Goal: Transaction & Acquisition: Purchase product/service

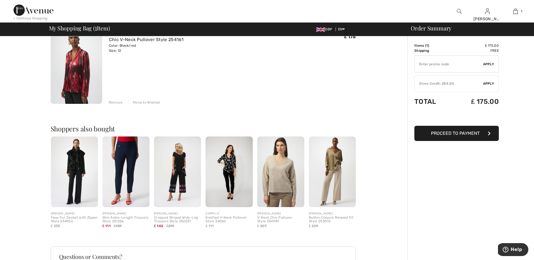
scroll to position [56, 0]
click at [228, 166] on img at bounding box center [228, 171] width 47 height 71
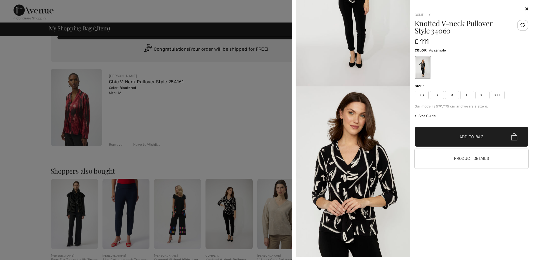
scroll to position [0, 0]
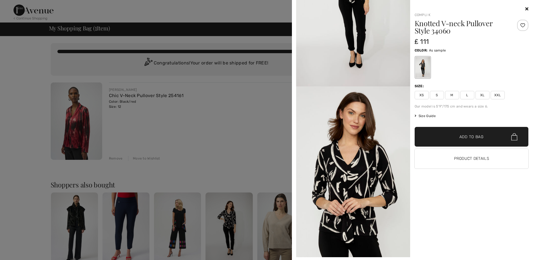
click at [212, 15] on div at bounding box center [267, 130] width 534 height 260
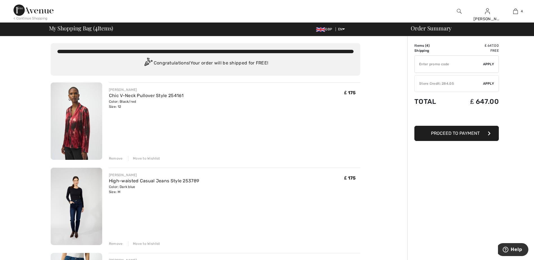
click at [149, 158] on div "Move to Wishlist" at bounding box center [144, 158] width 32 height 5
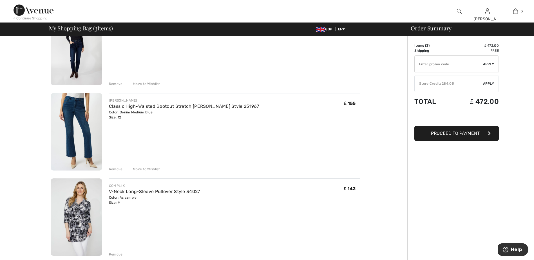
scroll to position [84, 0]
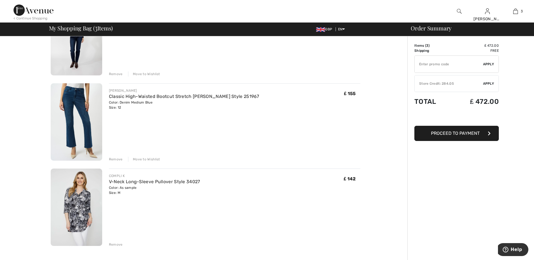
click at [144, 159] on div "Move to Wishlist" at bounding box center [144, 159] width 32 height 5
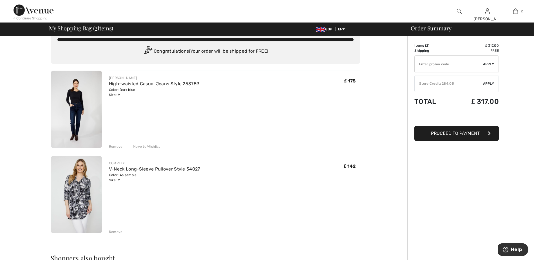
scroll to position [0, 0]
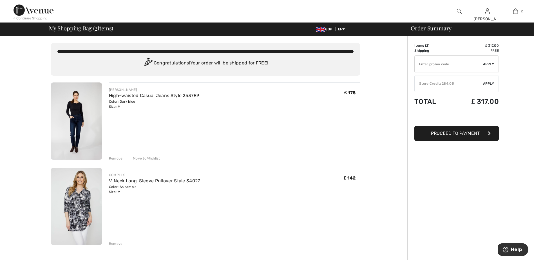
click at [488, 83] on span "Apply" at bounding box center [488, 83] width 11 height 5
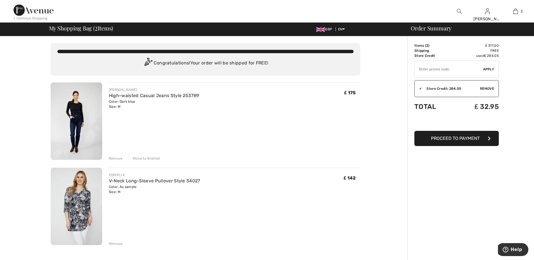
click at [465, 138] on span "Proceed to Payment" at bounding box center [455, 138] width 49 height 5
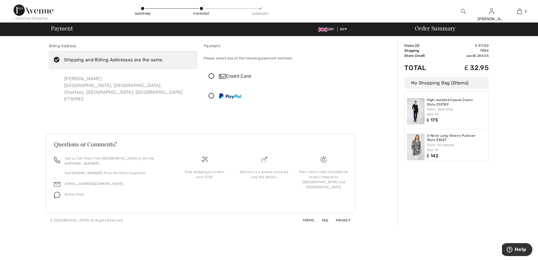
click at [210, 75] on icon at bounding box center [211, 76] width 15 height 6
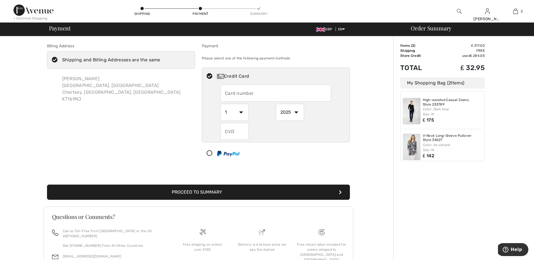
click at [229, 90] on input "text" at bounding box center [275, 93] width 111 height 17
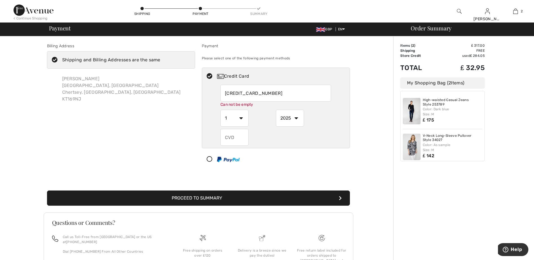
type input "4929156018856013"
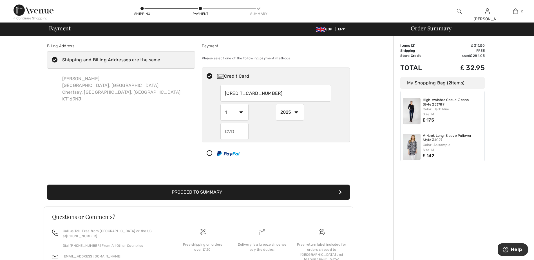
click at [241, 119] on select "1 2 3 4 5 6 7 8 9 10 11 12" at bounding box center [234, 112] width 28 height 17
select select "10"
click at [220, 104] on select "1 2 3 4 5 6 7 8 9 10 11 12" at bounding box center [234, 112] width 28 height 17
click at [296, 112] on select "2025 2026 2027 2028 2029 2030 2031 2032 2033 2034 2035" at bounding box center [290, 112] width 28 height 17
select select "2029"
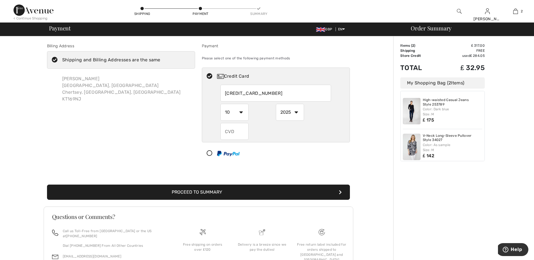
click at [276, 104] on select "2025 2026 2027 2028 2029 2030 2031 2032 2033 2034 2035" at bounding box center [290, 112] width 28 height 17
click at [227, 133] on input "text" at bounding box center [234, 131] width 28 height 17
type input "812"
click at [375, 96] on div "Billing Address Shipping and Billing Addresses are the same VICKY LAY Collingwo…" at bounding box center [198, 168] width 390 height 264
click at [205, 191] on button "Proceed to Summary" at bounding box center [198, 192] width 303 height 15
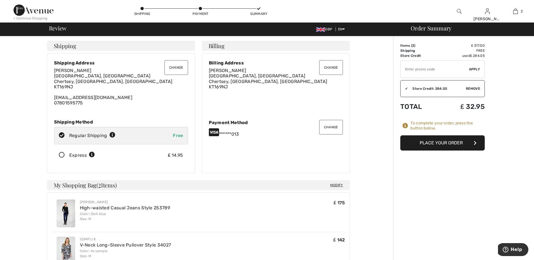
click at [63, 154] on icon at bounding box center [61, 155] width 15 height 6
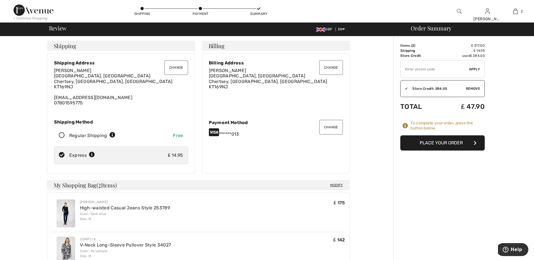
scroll to position [28, 0]
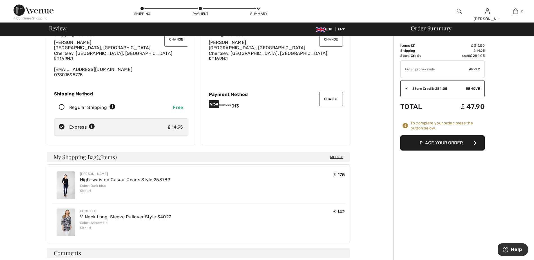
click at [441, 143] on button "Place Your Order" at bounding box center [442, 142] width 84 height 15
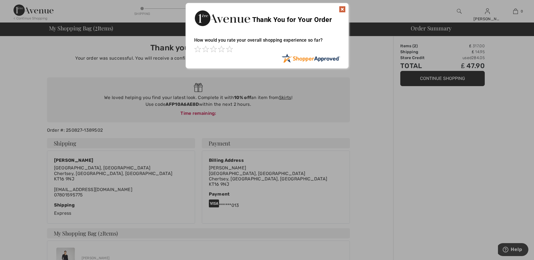
click at [343, 8] on img at bounding box center [342, 9] width 7 height 7
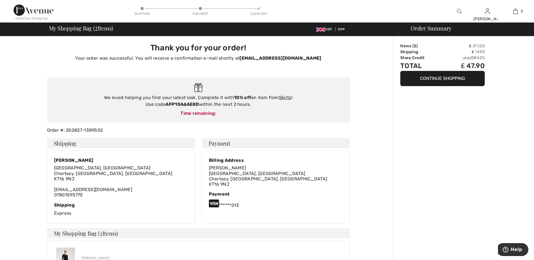
click at [386, 136] on div "Thank you for your order! Your order was successful. You will receive a confirm…" at bounding box center [198, 226] width 390 height 381
